Goal: Information Seeking & Learning: Compare options

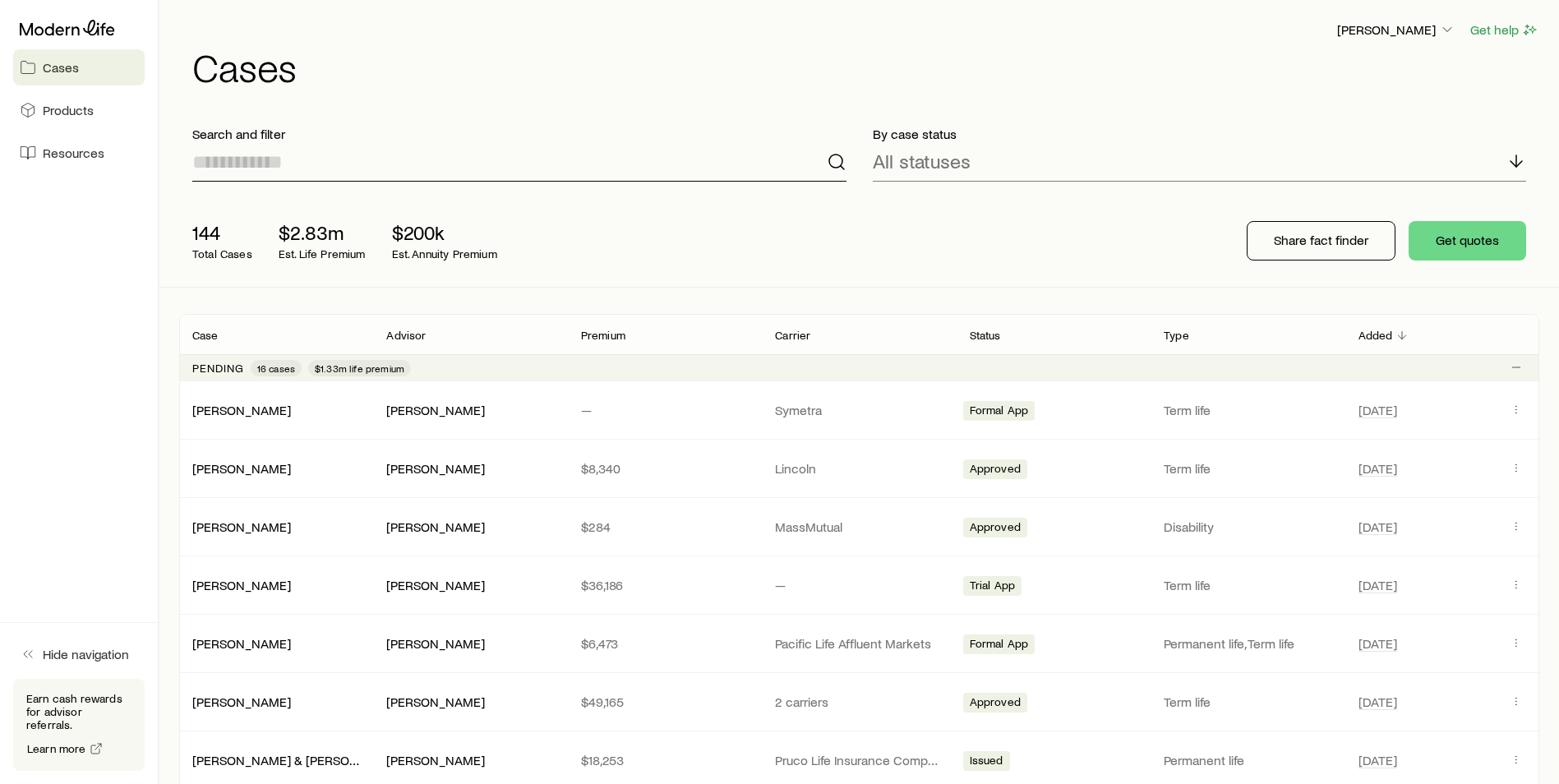
click at [285, 166] on input at bounding box center [519, 162] width 654 height 39
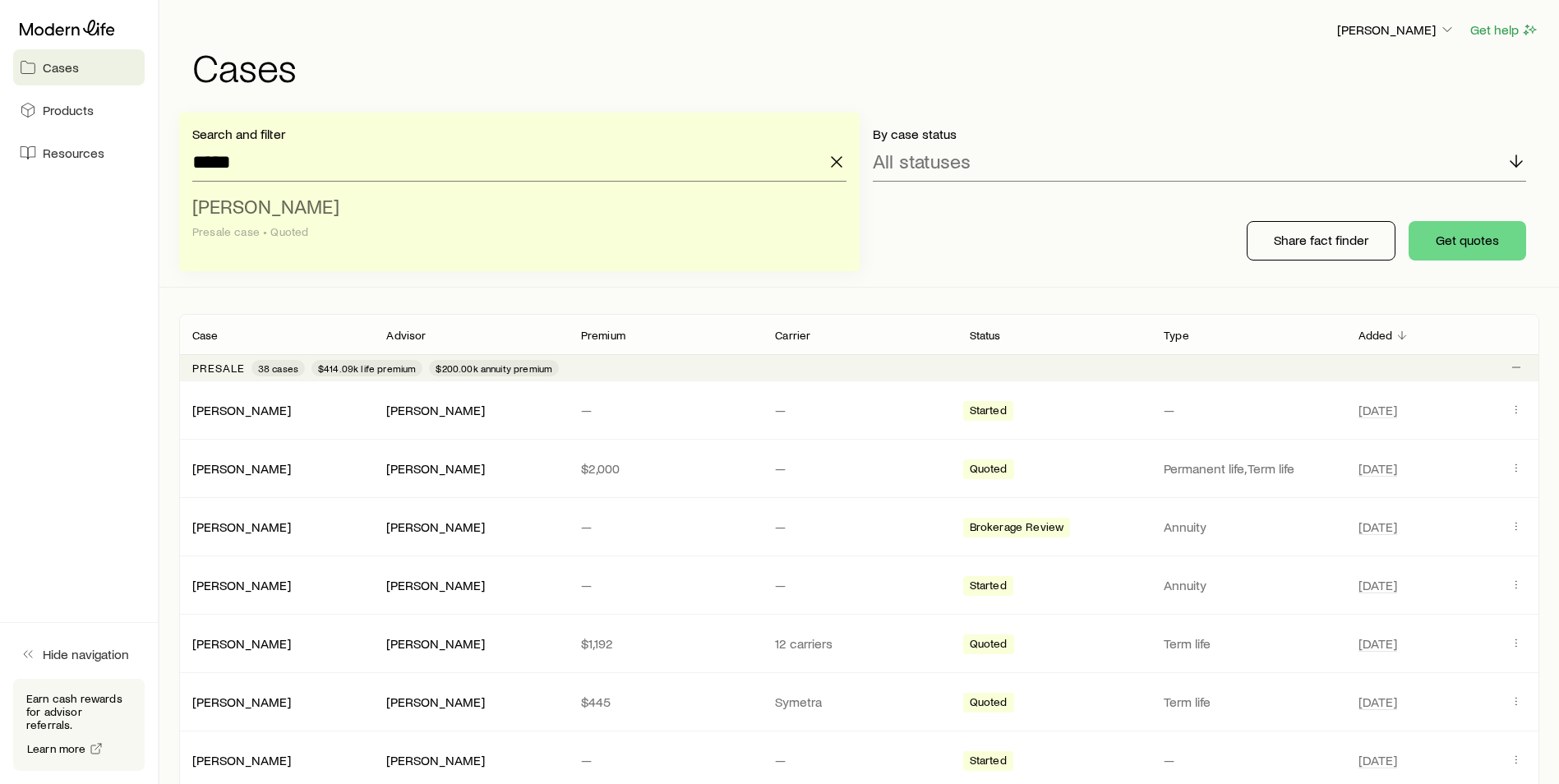
click at [261, 202] on span "[PERSON_NAME]" at bounding box center [265, 205] width 147 height 24
type input "**********"
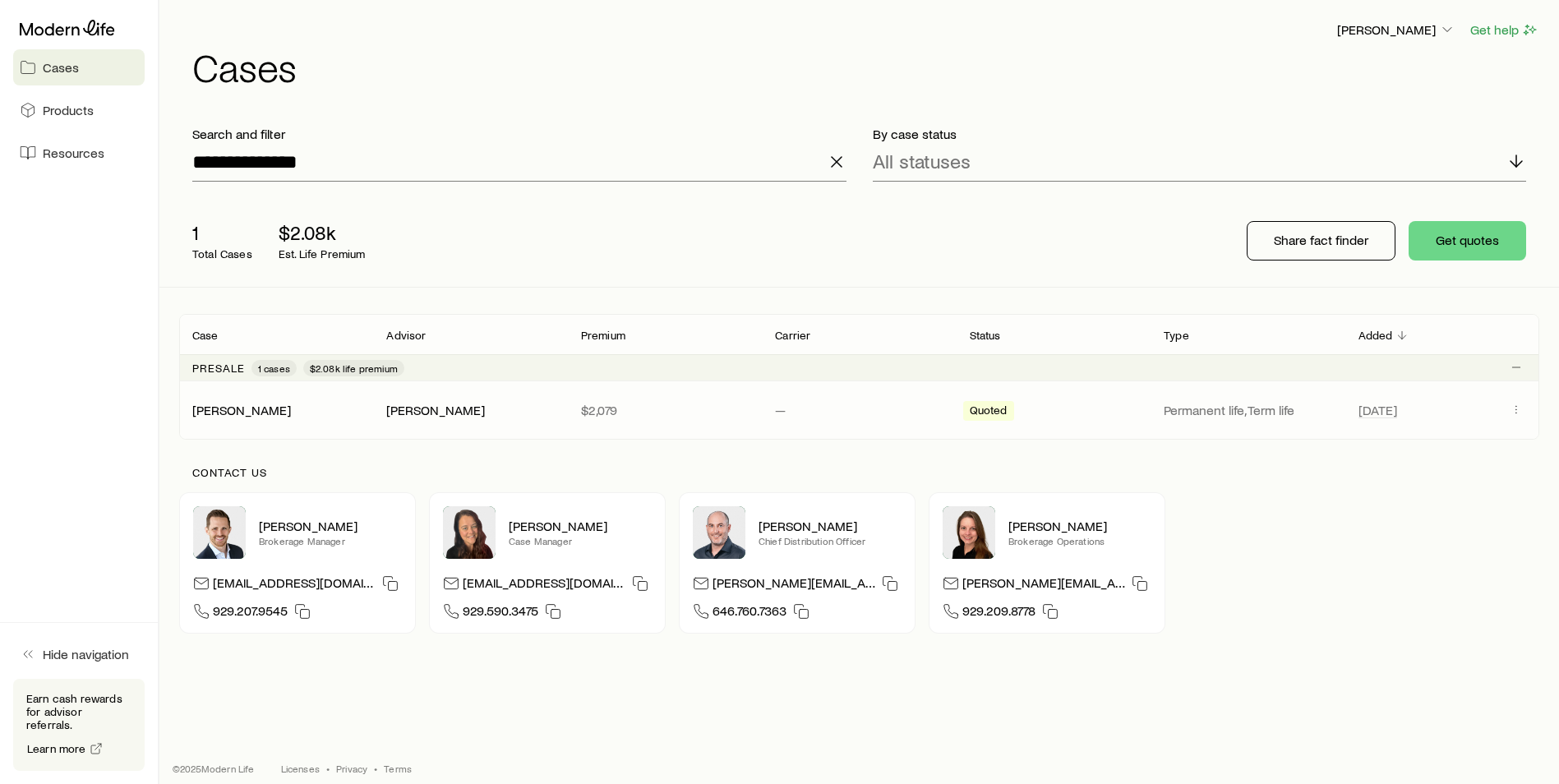
click at [228, 422] on div "[PERSON_NAME] [PERSON_NAME] $2,079 — Quoted Permanent life, Term life [DATE]" at bounding box center [859, 410] width 1360 height 58
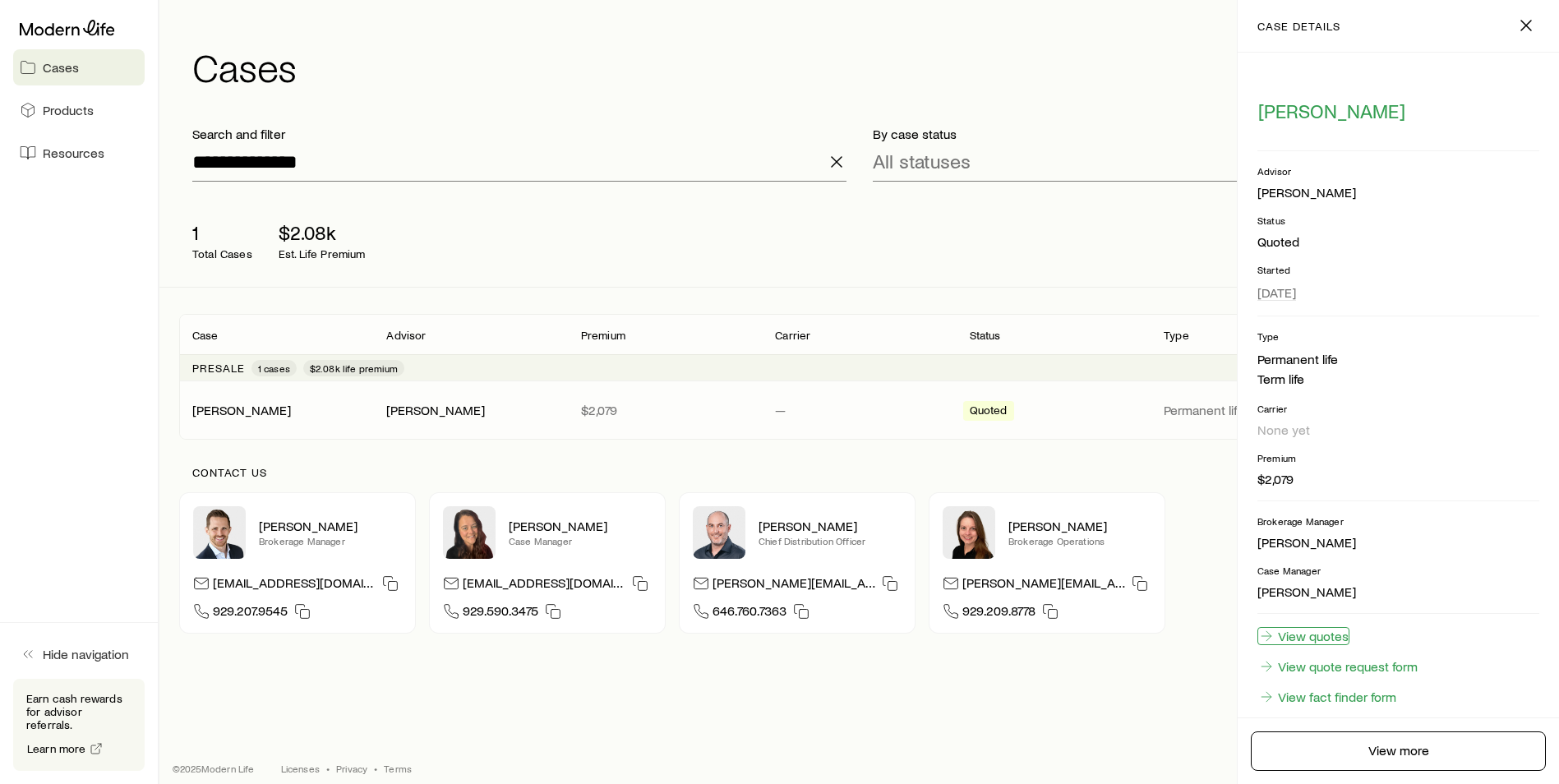
click at [1321, 639] on link "View quotes" at bounding box center [1303, 636] width 92 height 18
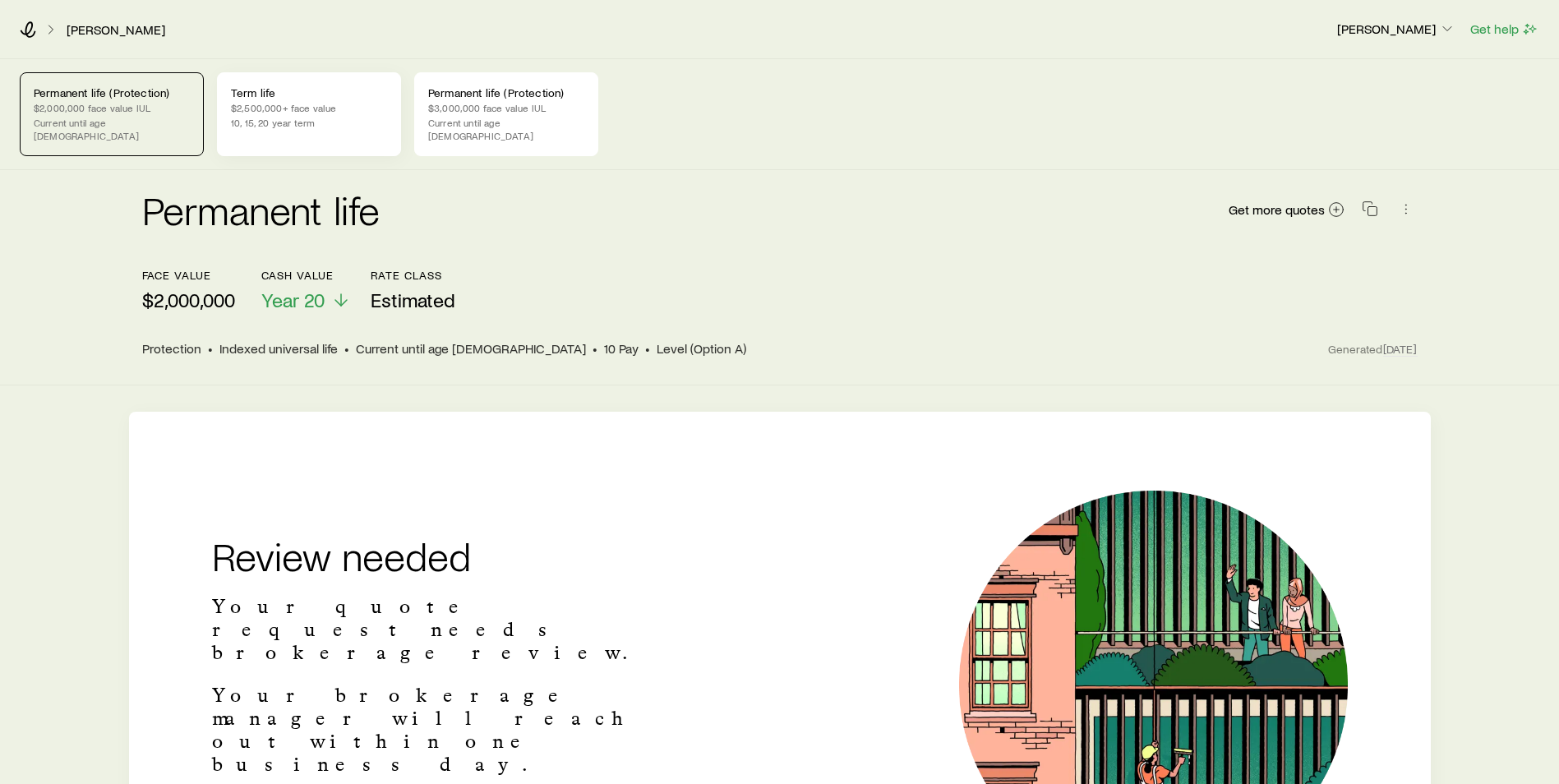
click at [263, 136] on div "Term life $2,500,000+ face value 10, 15, 20 year term" at bounding box center [309, 114] width 184 height 84
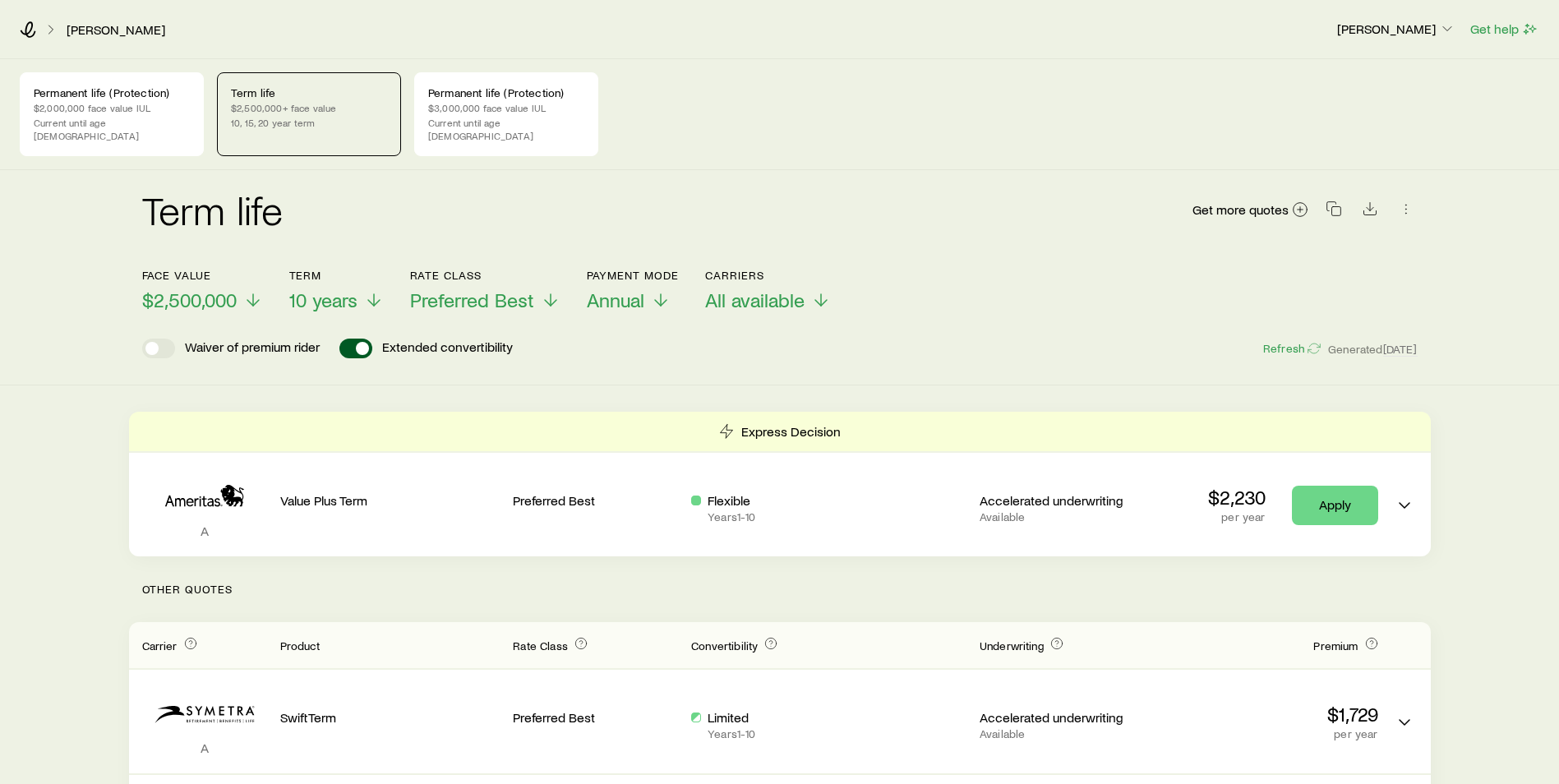
click at [1033, 265] on div "Face value $2,500,000 Term 10 years Rate Class Preferred Best Payment Mode Annu…" at bounding box center [780, 280] width 1275 height 63
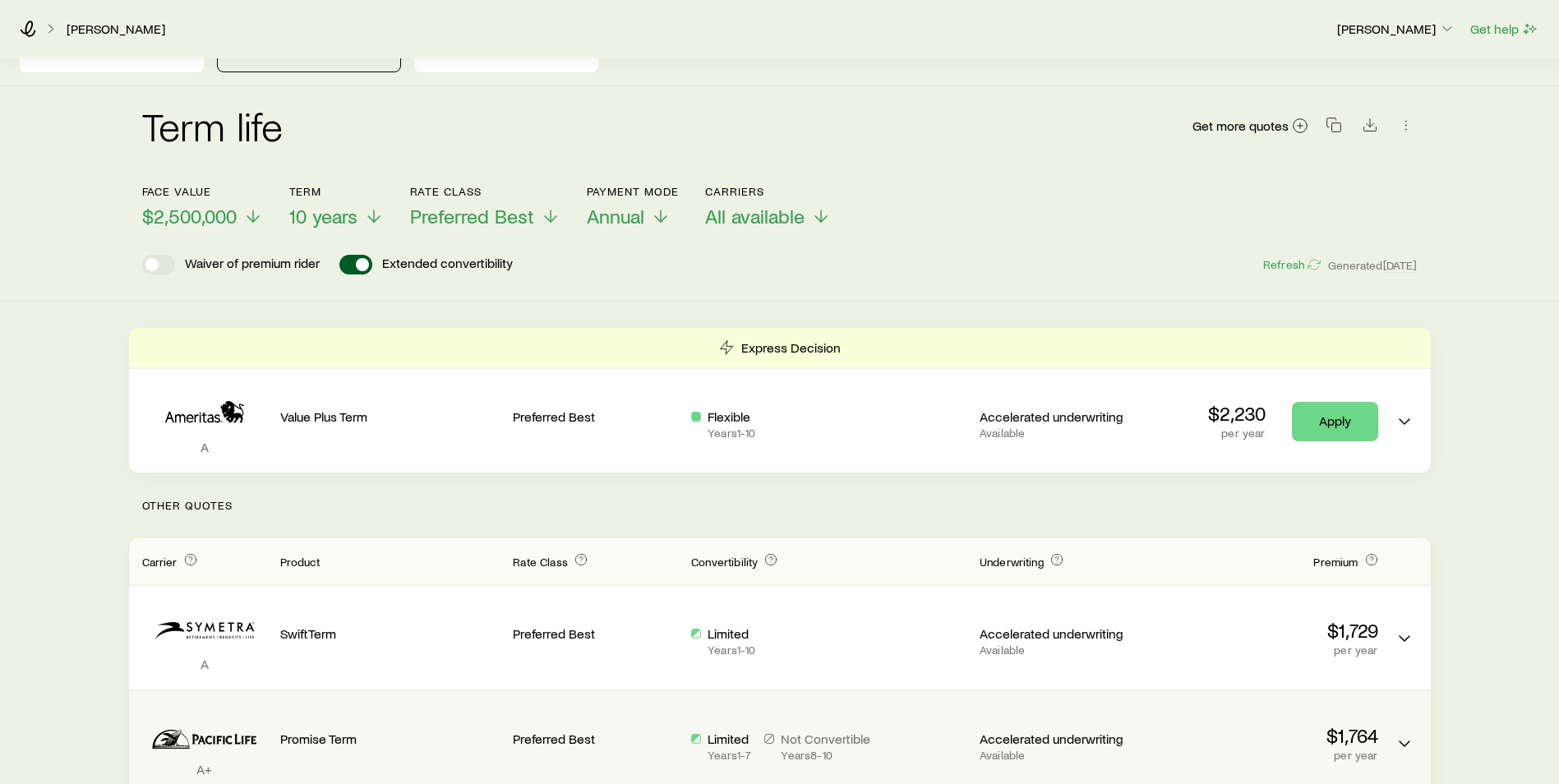
scroll to position [82, 0]
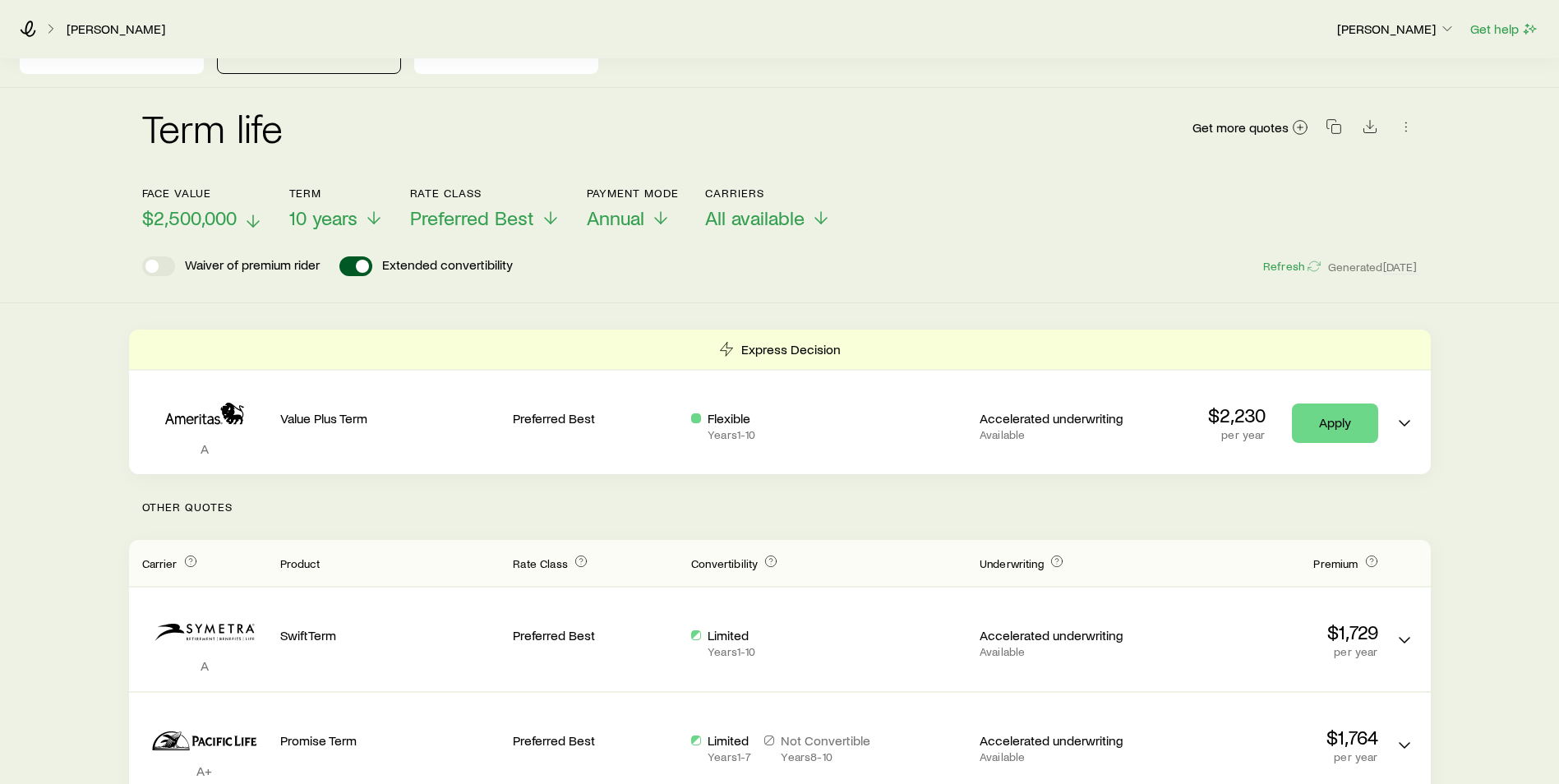
click at [252, 211] on icon at bounding box center [253, 221] width 20 height 20
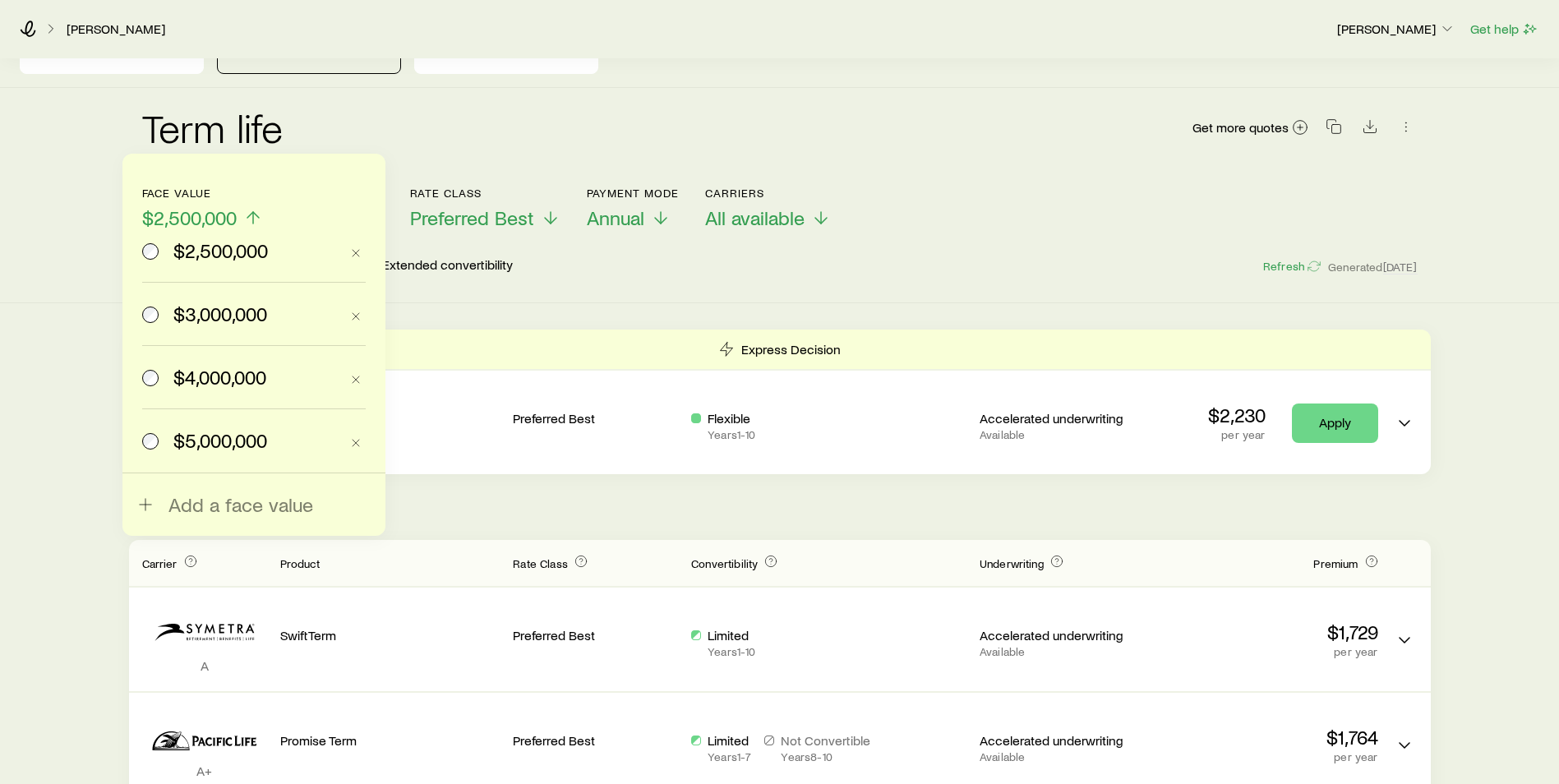
click at [193, 305] on span "$3,000,000" at bounding box center [220, 314] width 94 height 23
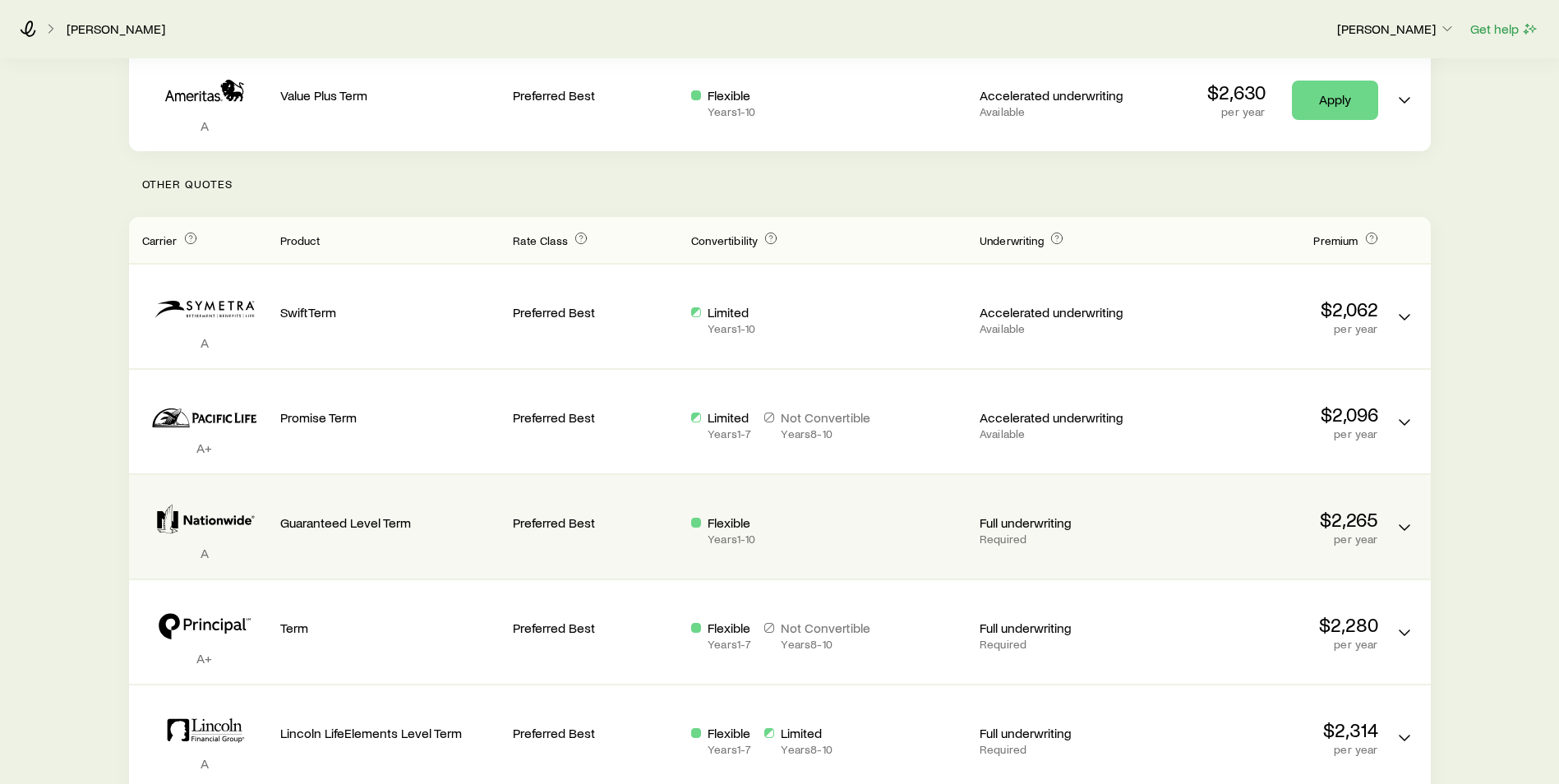
scroll to position [411, 0]
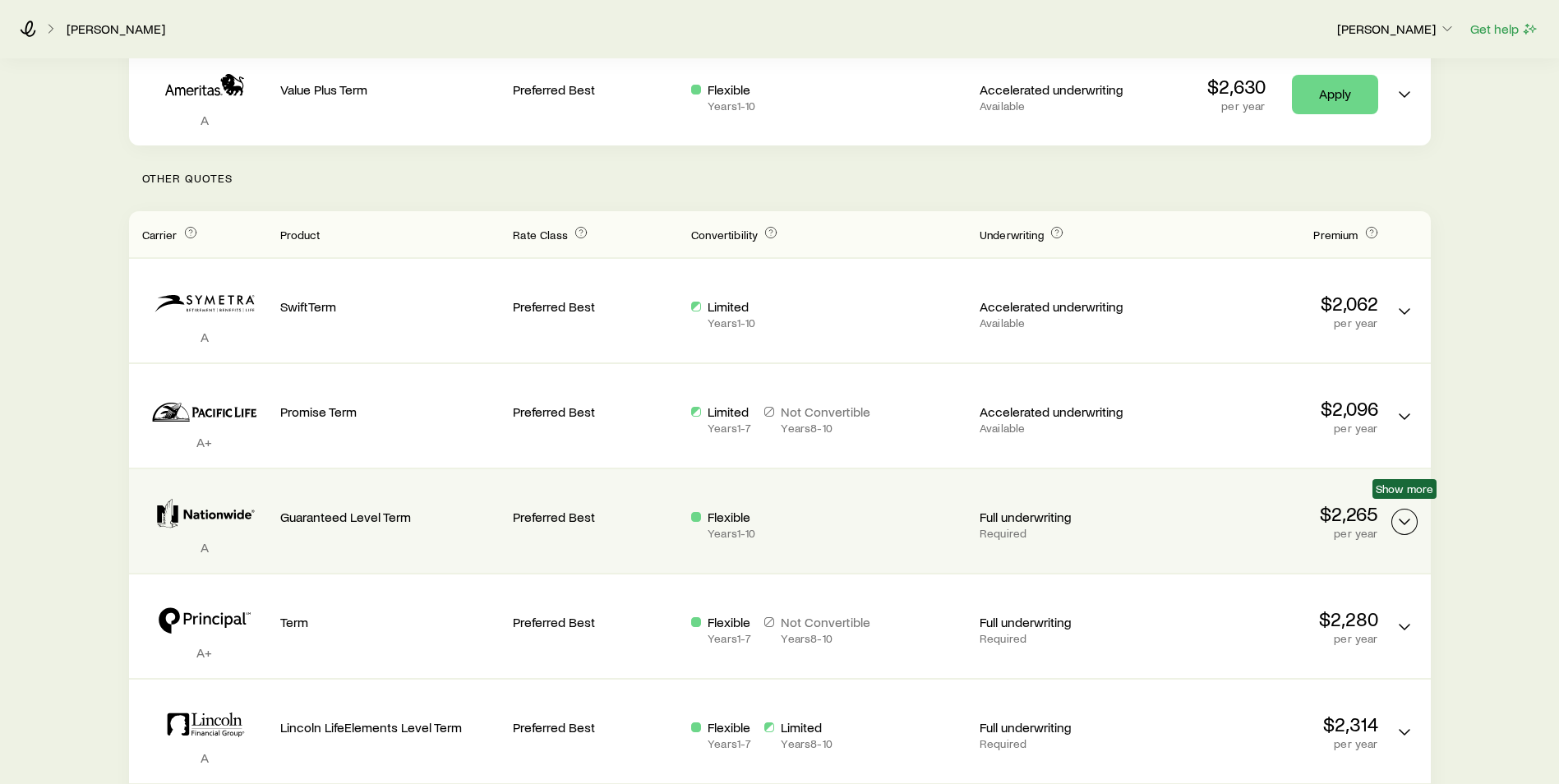
click at [1411, 512] on icon "Term quotes" at bounding box center [1404, 522] width 20 height 20
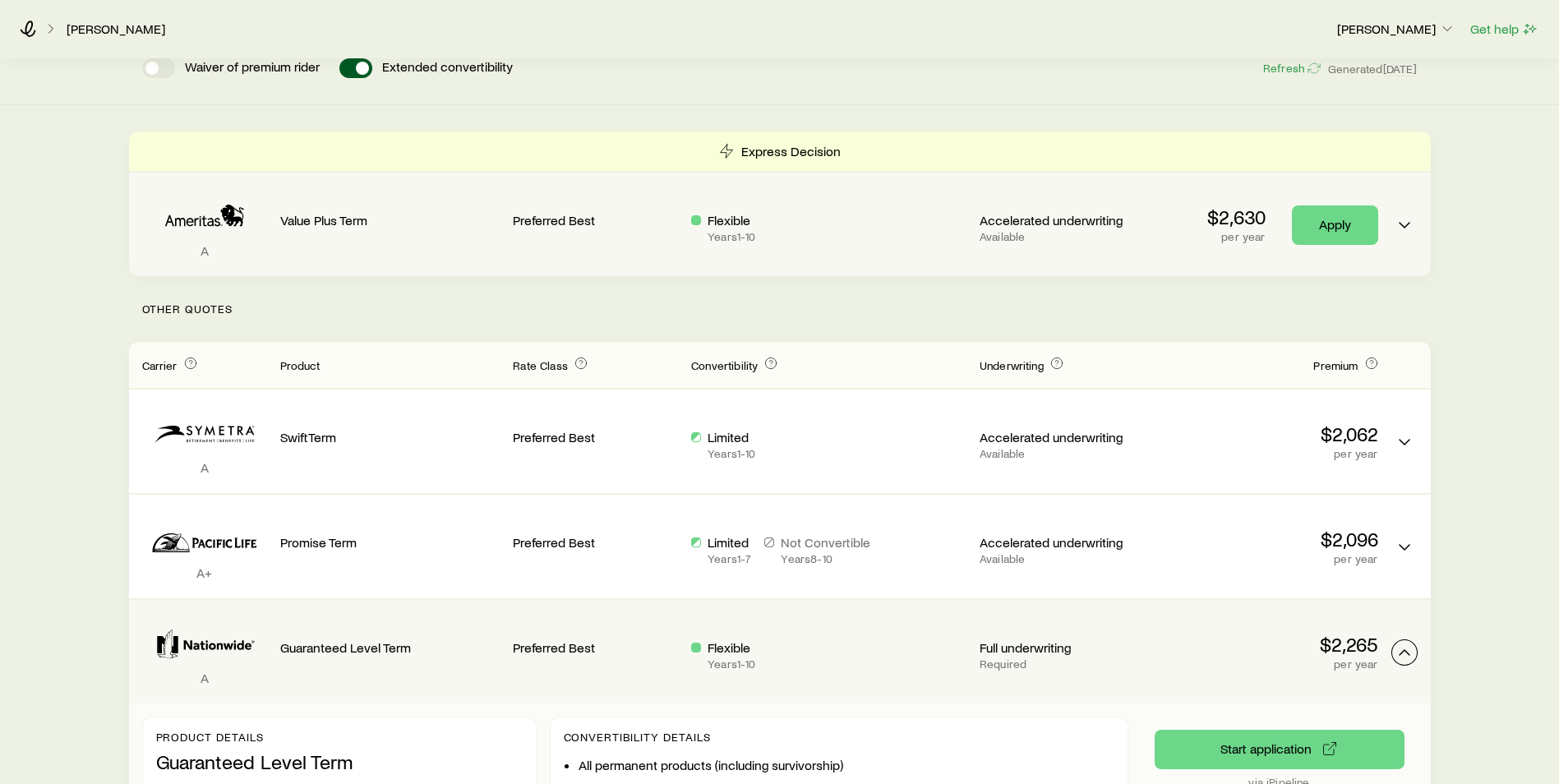
scroll to position [0, 0]
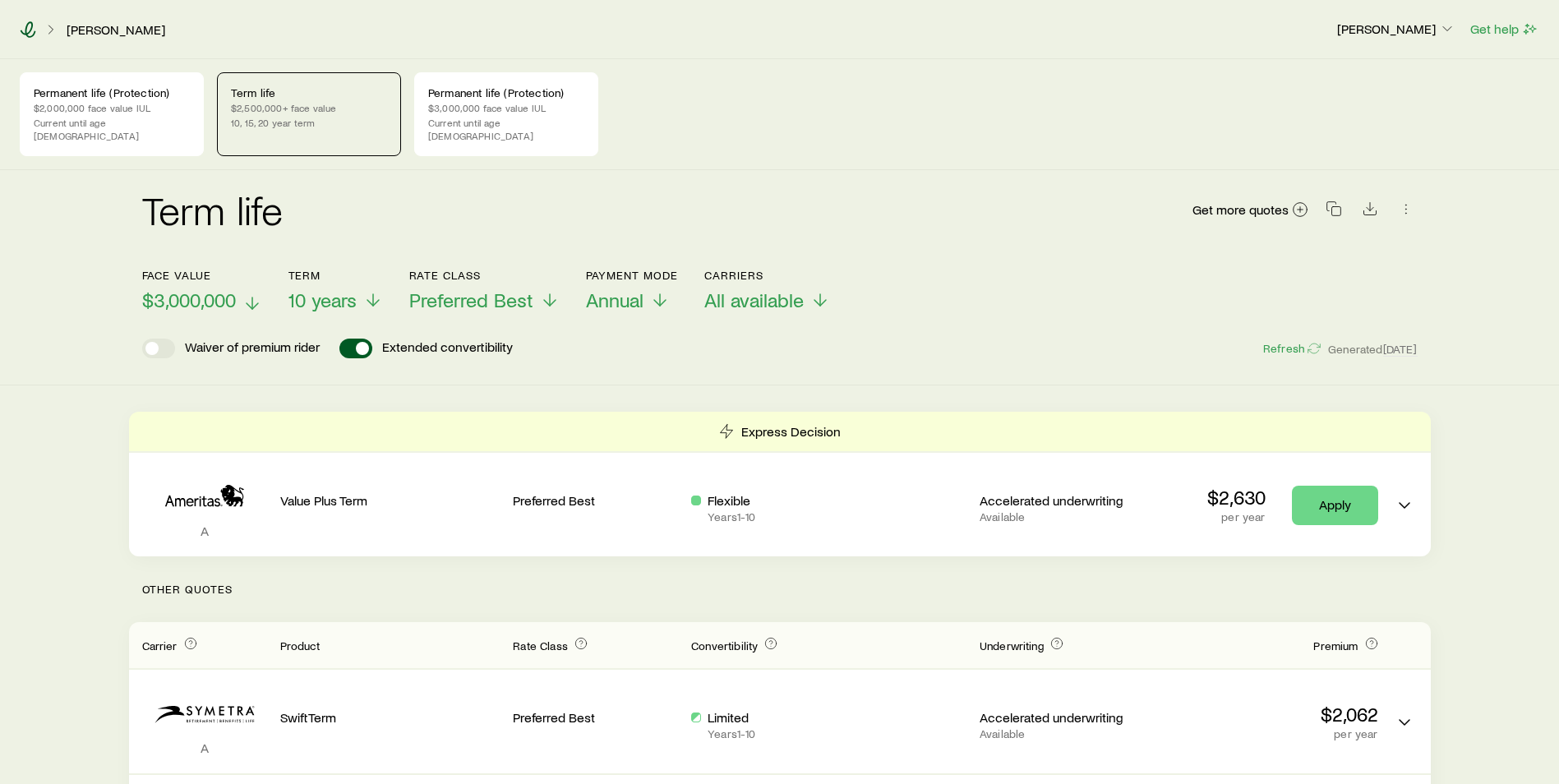
click at [26, 31] on icon at bounding box center [28, 30] width 16 height 16
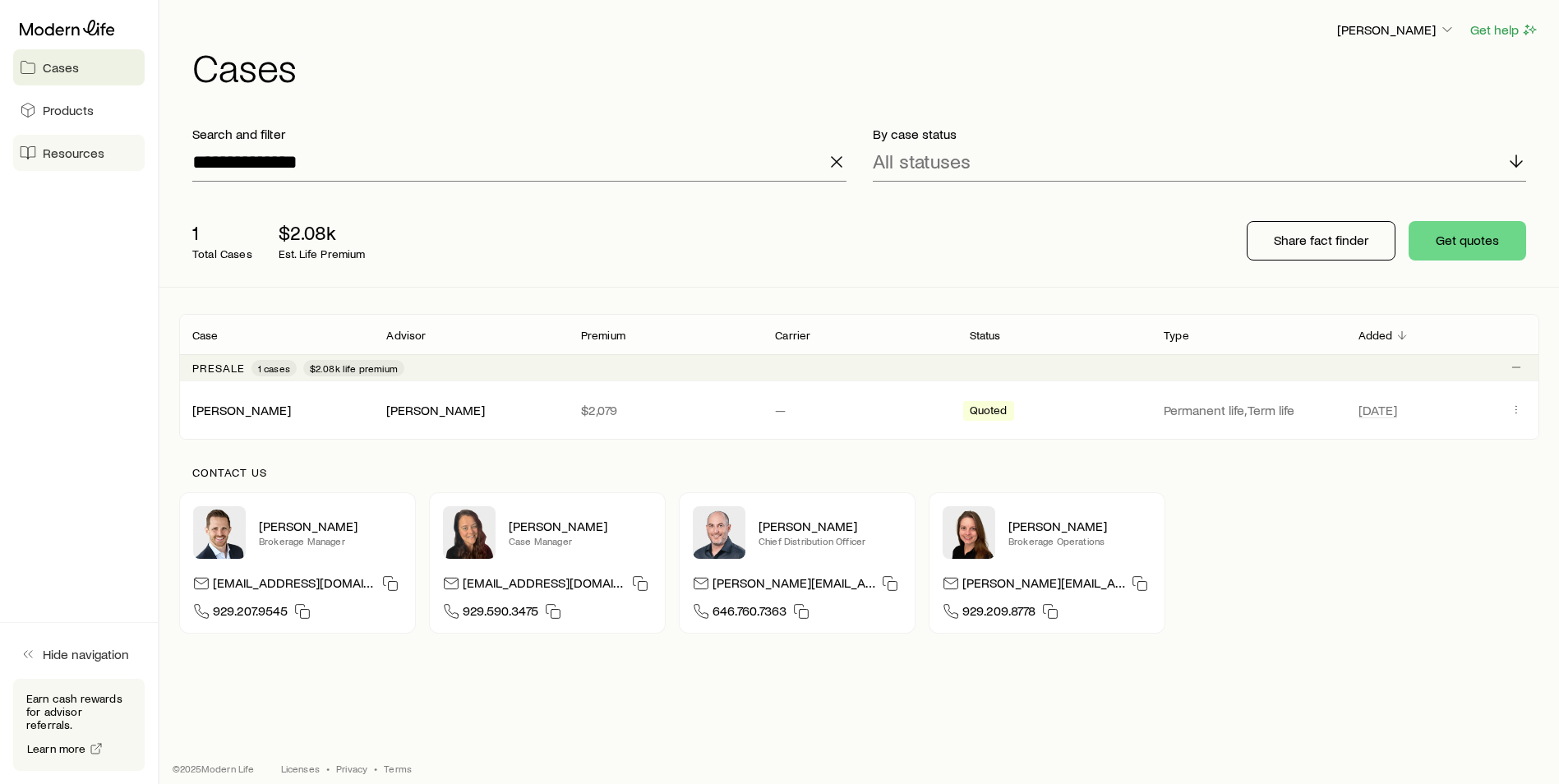
click at [67, 161] on link "Resources" at bounding box center [79, 153] width 131 height 36
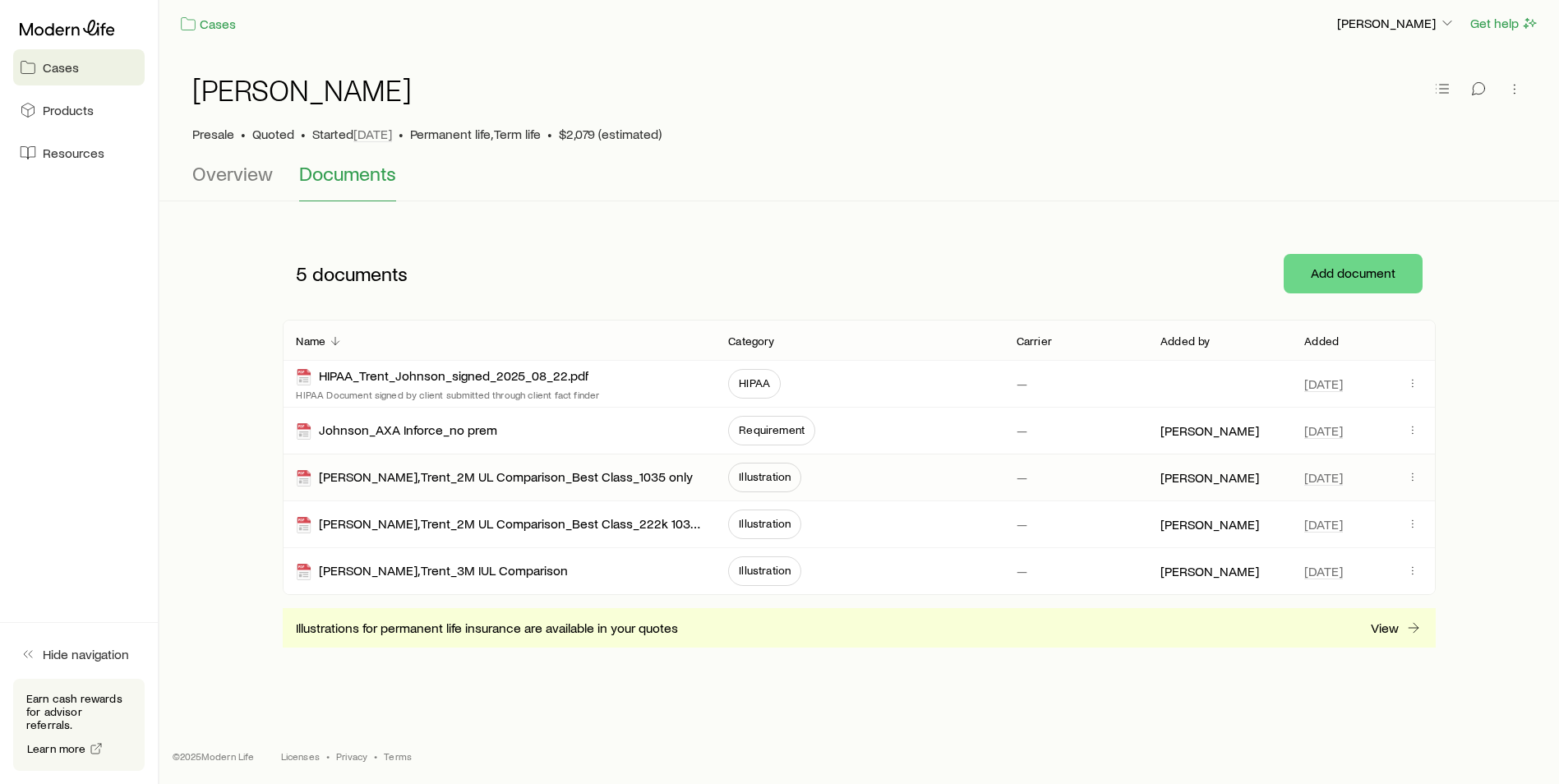
scroll to position [8, 0]
click at [1391, 636] on div "Illustrations for permanent life insurance are available in your quotes View" at bounding box center [859, 626] width 1152 height 39
click at [1386, 628] on p "View" at bounding box center [1385, 626] width 28 height 16
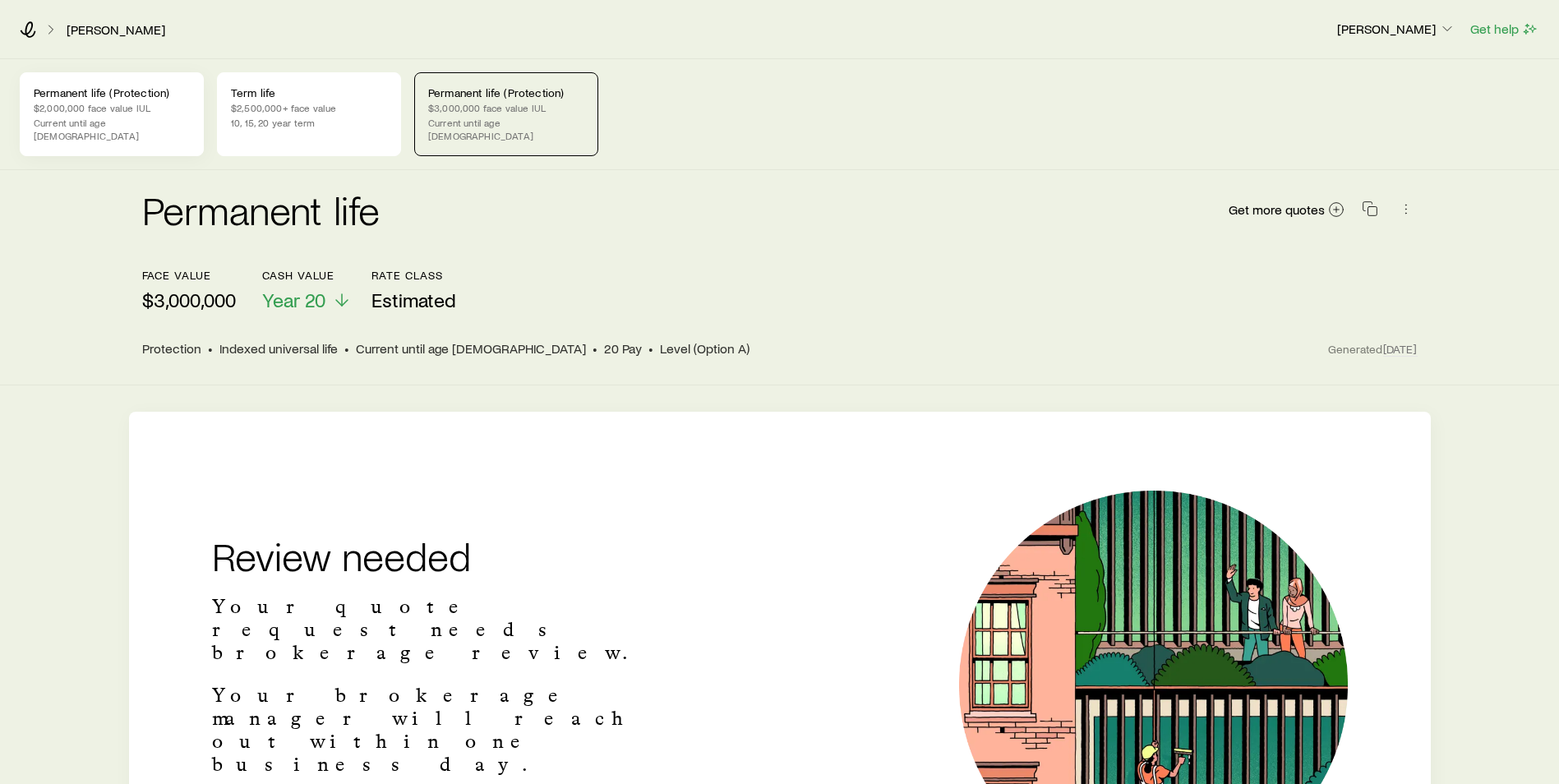
click at [109, 118] on p "Current until age [DEMOGRAPHIC_DATA]" at bounding box center [112, 129] width 156 height 26
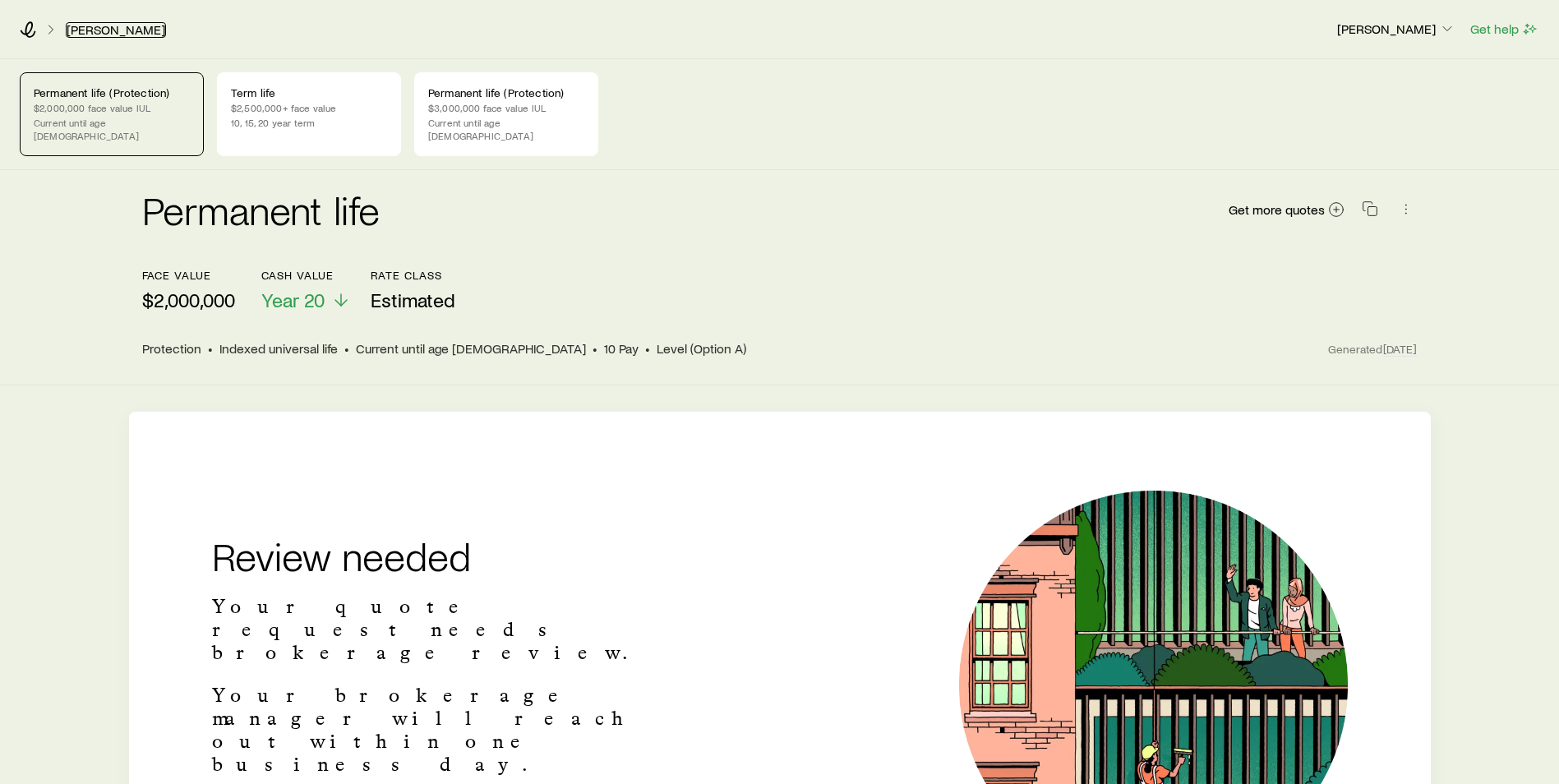
click at [116, 33] on link "[PERSON_NAME]" at bounding box center [116, 30] width 100 height 16
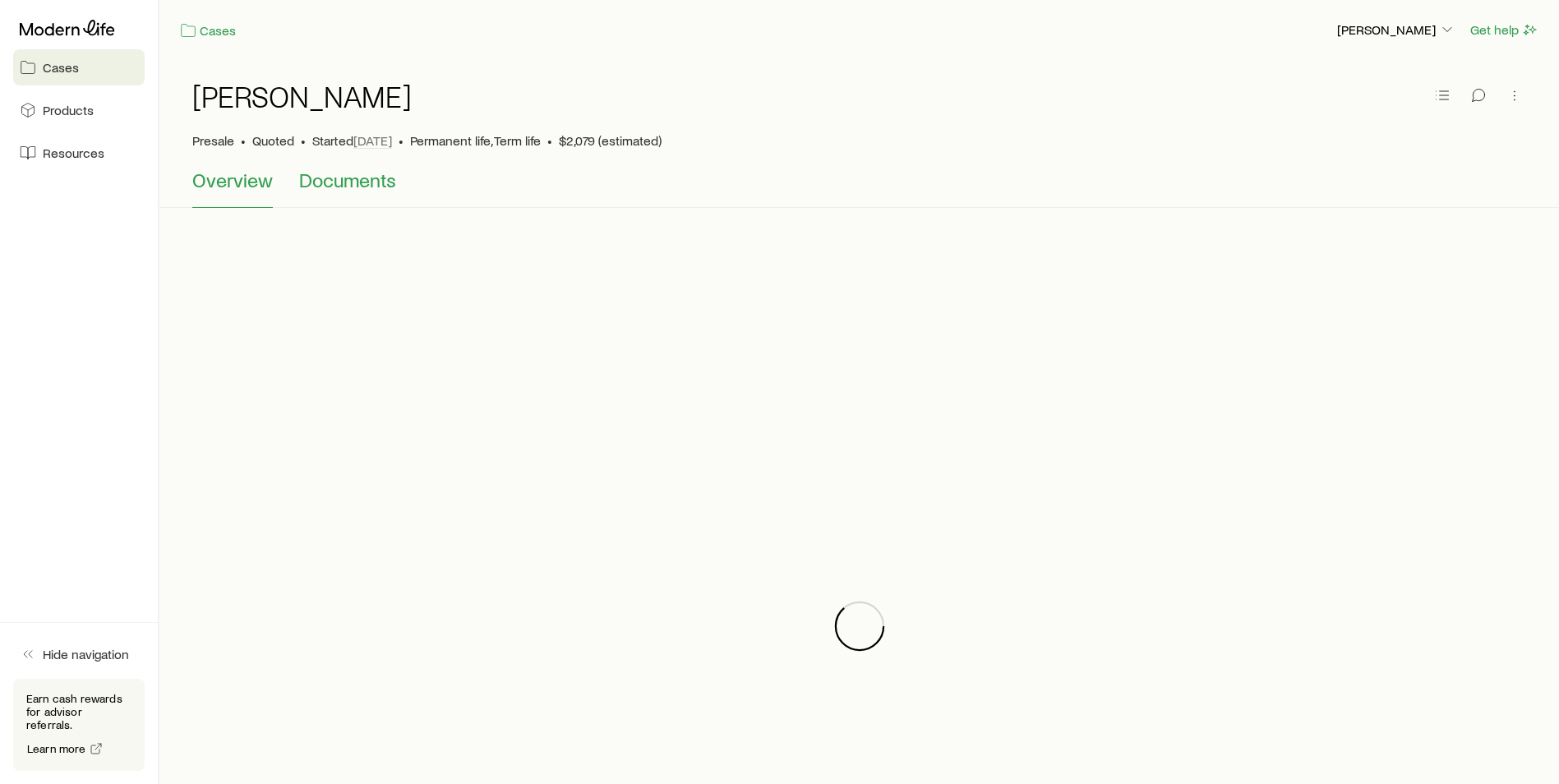
click at [359, 183] on span "Documents" at bounding box center [348, 180] width 97 height 23
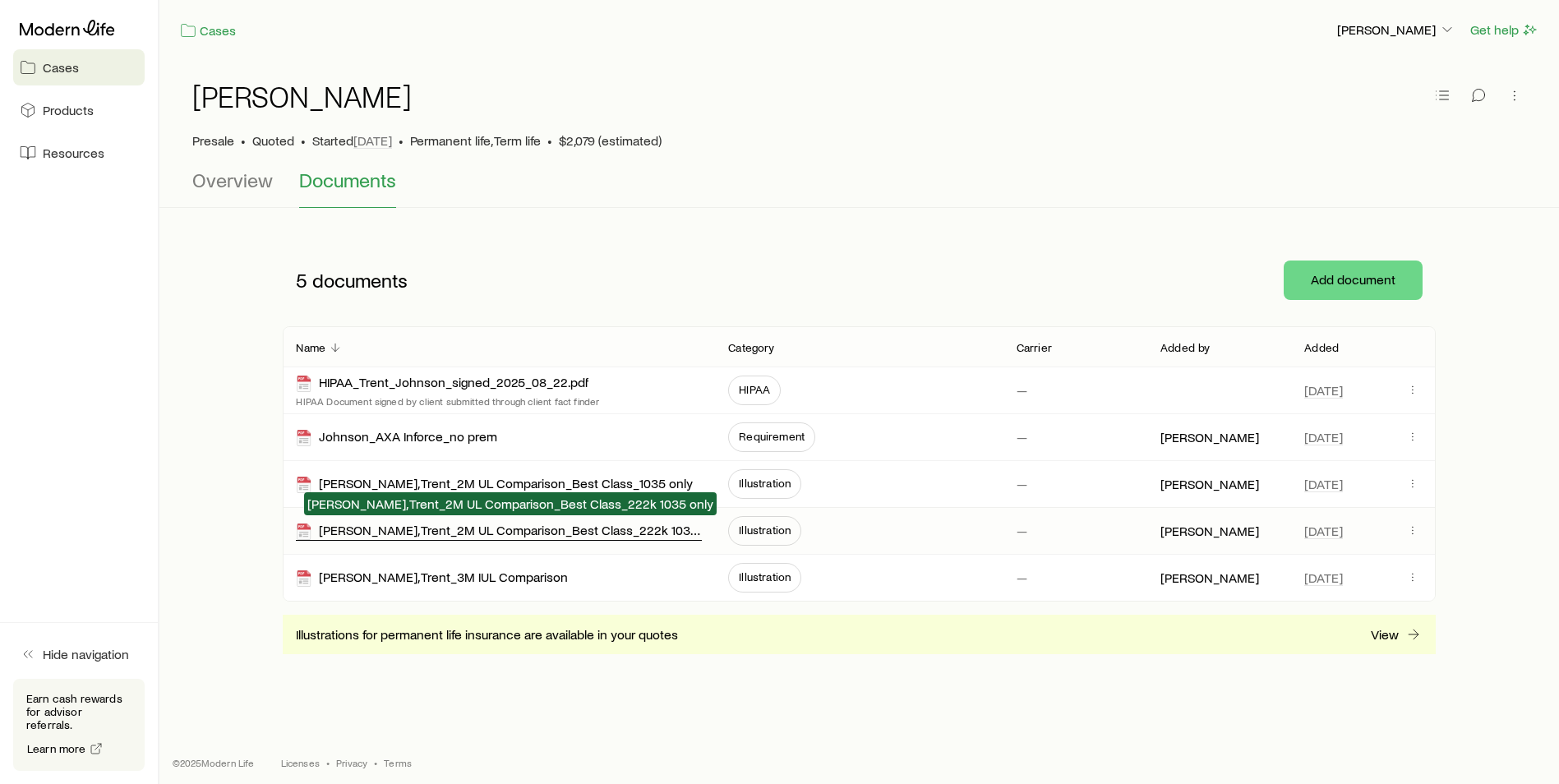
click at [574, 537] on div "Johnson, Trent_2M UL Comparison_Best Class_222k 1035 only" at bounding box center [499, 531] width 406 height 19
